Goal: Book appointment/travel/reservation

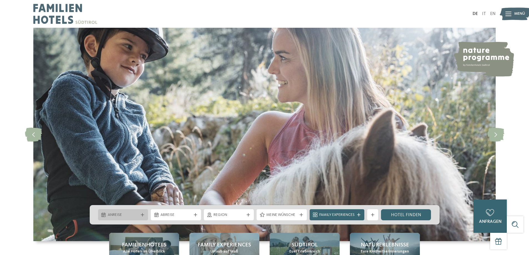
click at [127, 216] on span "Anreise" at bounding box center [123, 215] width 31 height 6
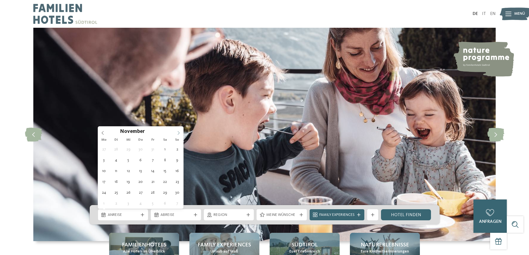
click at [179, 132] on icon at bounding box center [179, 133] width 4 height 4
type div "[DATE]"
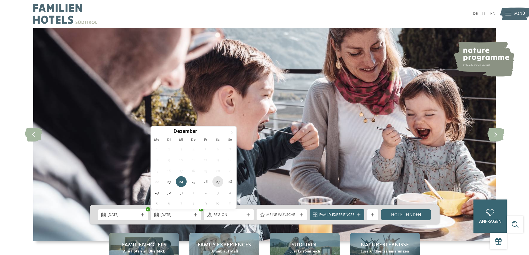
type div "[DATE]"
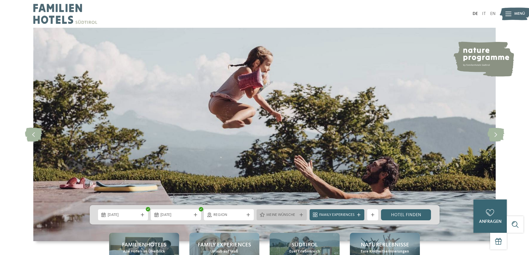
click at [300, 216] on icon at bounding box center [301, 214] width 3 height 3
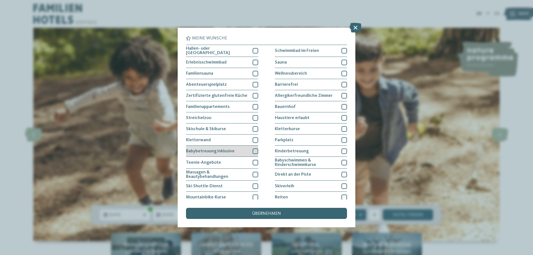
click at [255, 149] on div at bounding box center [256, 152] width 6 height 6
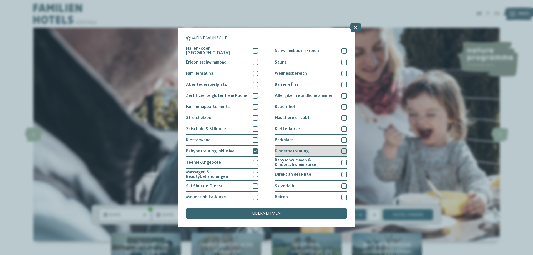
click at [342, 149] on div at bounding box center [345, 152] width 6 height 6
click at [265, 212] on span "übernehmen" at bounding box center [266, 214] width 29 height 4
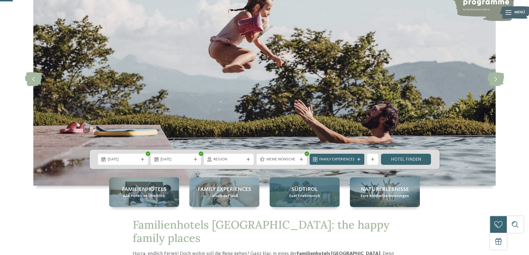
scroll to position [83, 0]
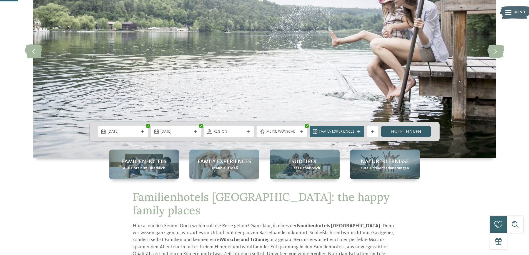
click at [400, 130] on link "Hotel finden" at bounding box center [406, 131] width 50 height 11
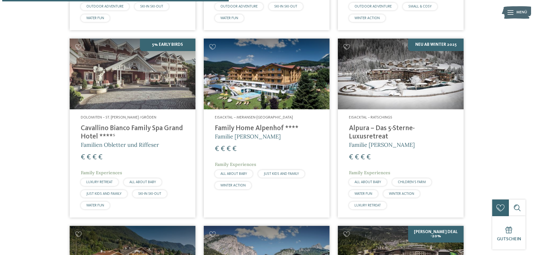
scroll to position [361, 0]
